Goal: Transaction & Acquisition: Purchase product/service

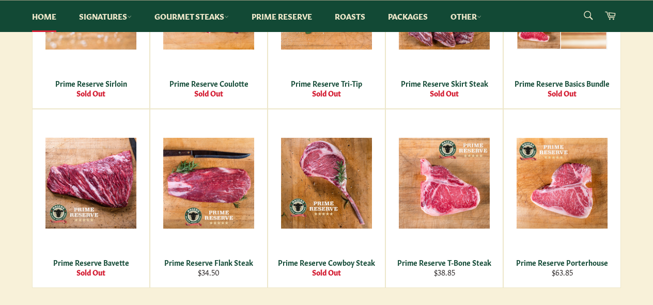
scroll to position [952, 0]
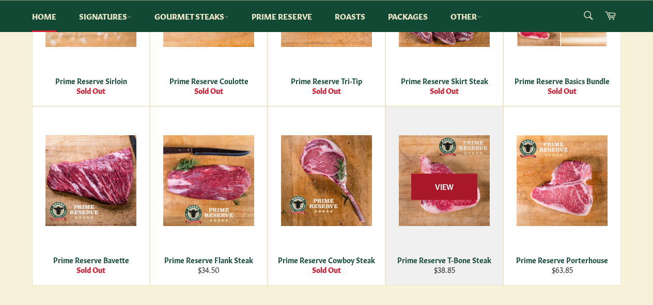
click at [446, 188] on span "View" at bounding box center [444, 187] width 66 height 26
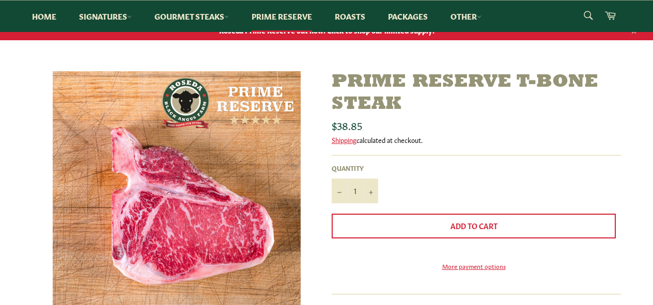
scroll to position [103, 0]
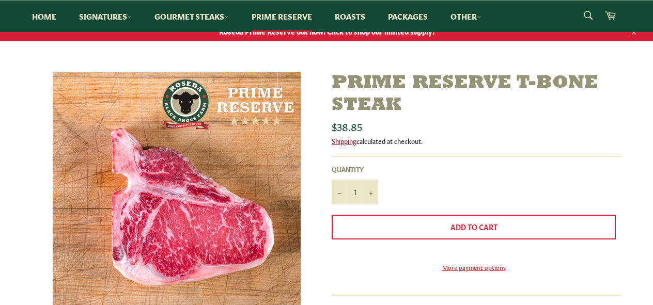
click at [346, 139] on link "Shipping" at bounding box center [344, 141] width 25 height 10
